Goal: Information Seeking & Learning: Learn about a topic

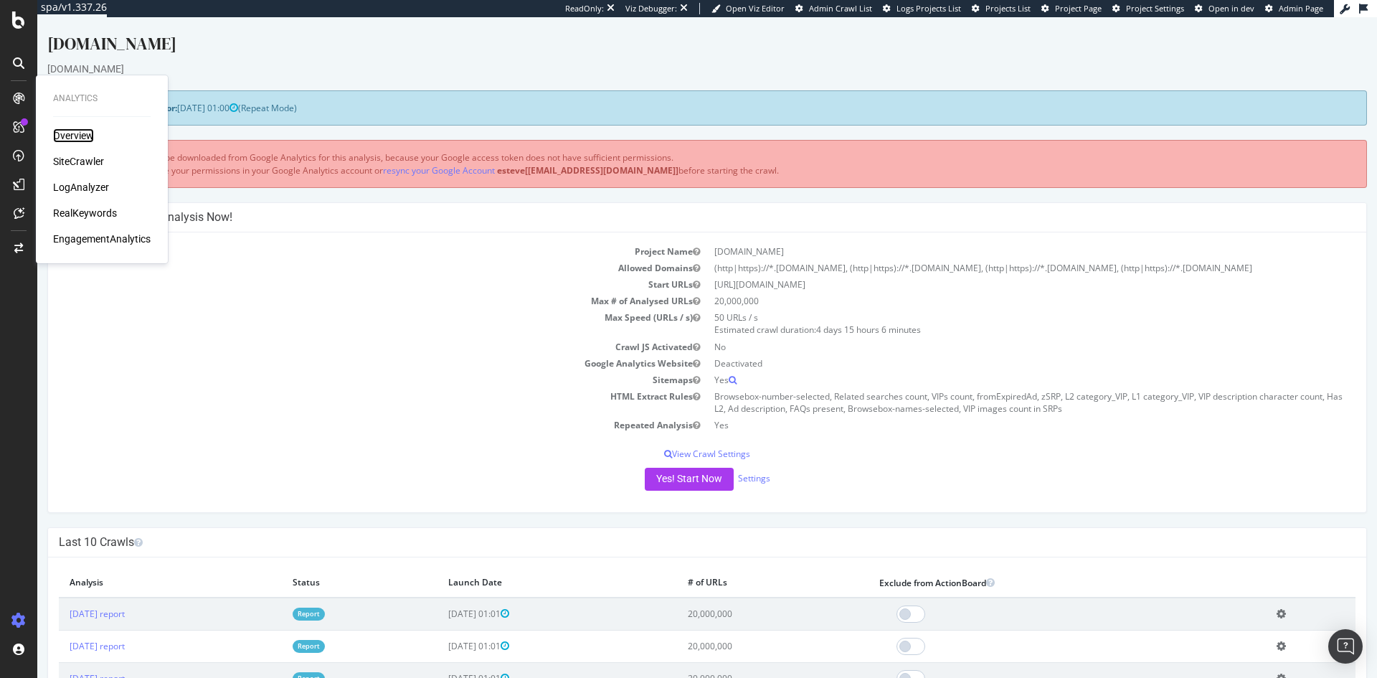
click at [93, 135] on div "Overview" at bounding box center [73, 135] width 41 height 14
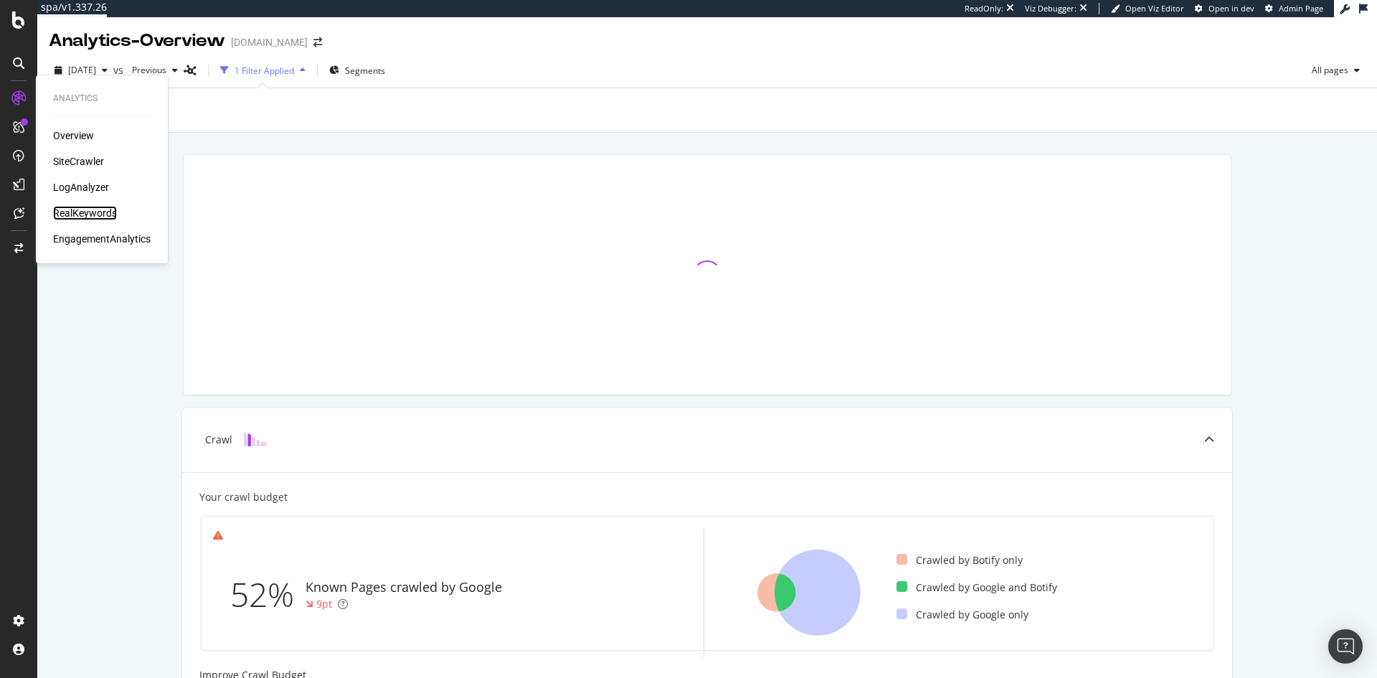
click at [74, 211] on div "RealKeywords" at bounding box center [85, 213] width 64 height 14
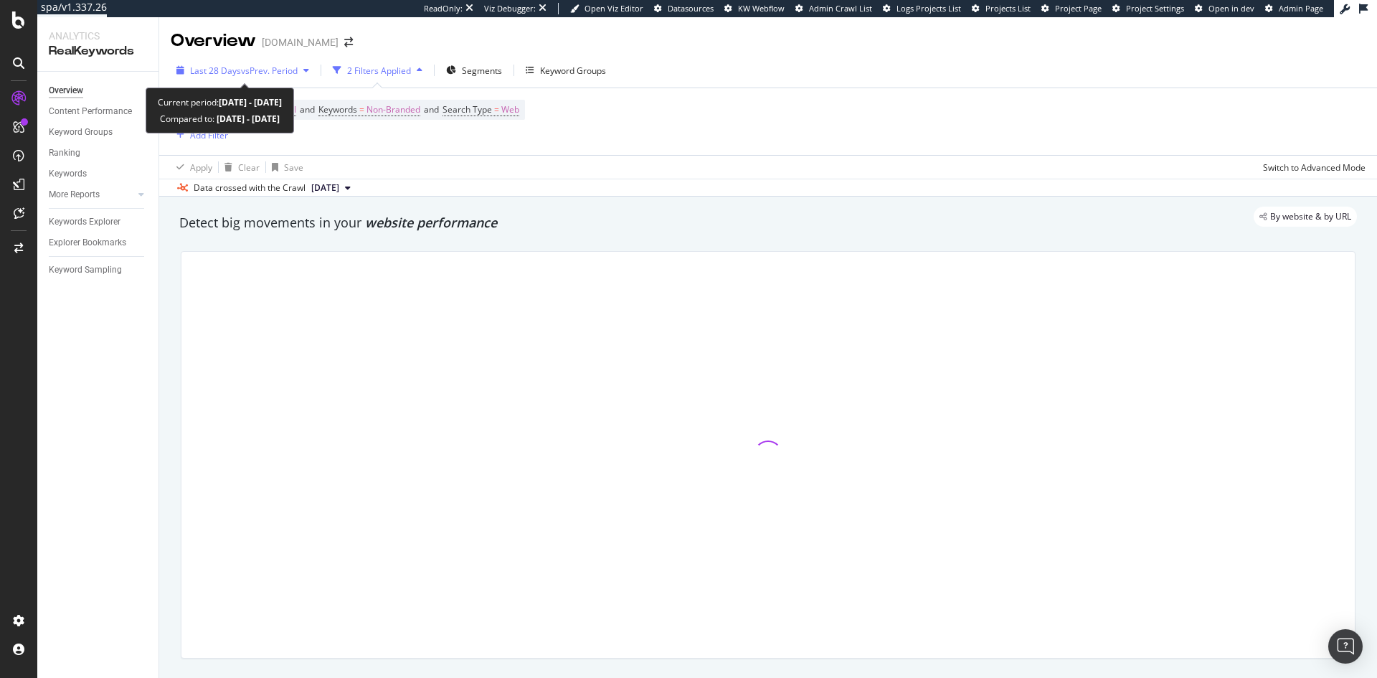
click at [263, 67] on span "vs Prev. Period" at bounding box center [269, 71] width 57 height 12
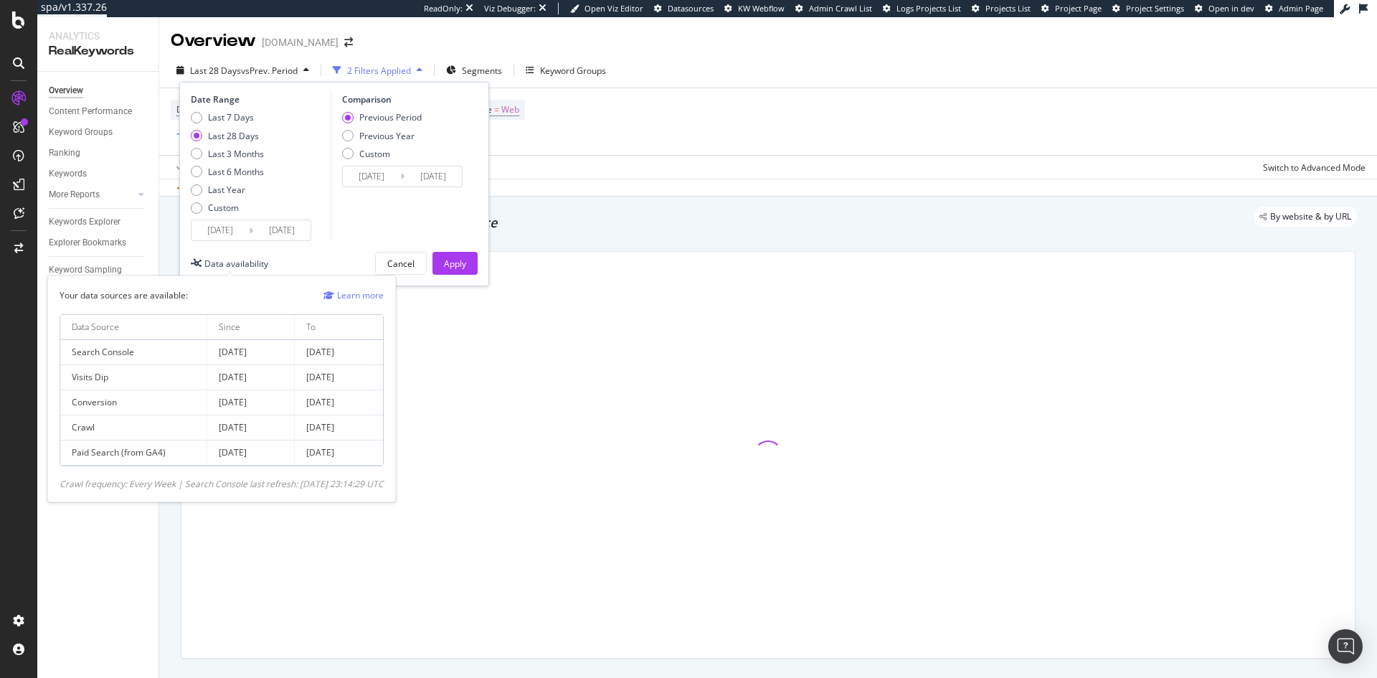
click at [233, 259] on div "Data availability" at bounding box center [236, 264] width 64 height 12
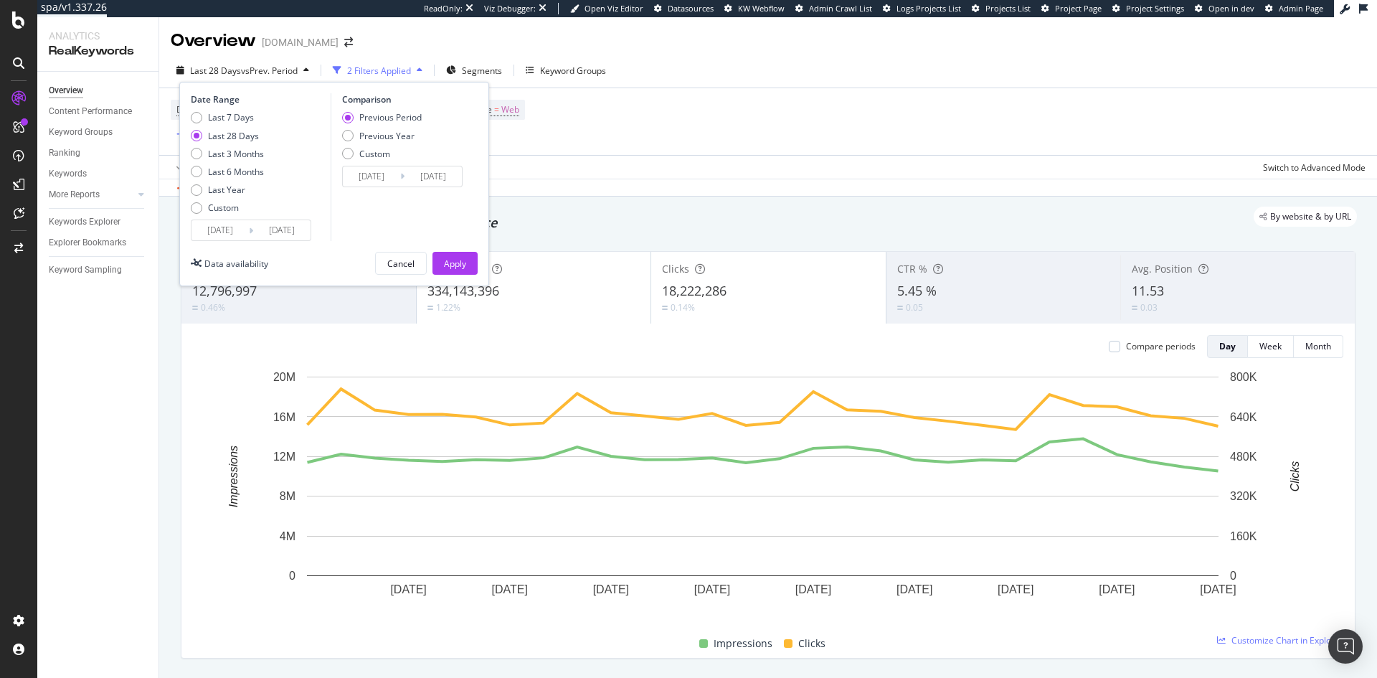
click at [691, 139] on div "Device = All and Country = All and Keywords = Non-Branded and Search Type = Web…" at bounding box center [768, 121] width 1195 height 67
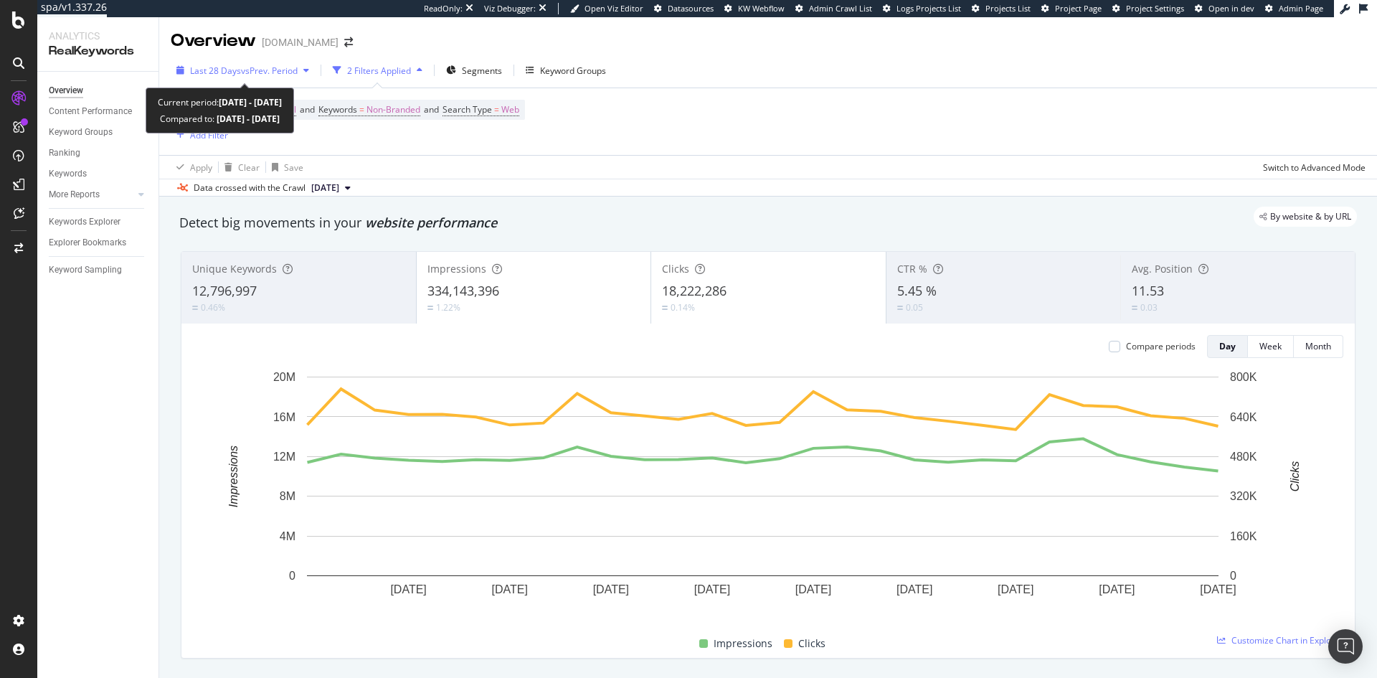
click at [285, 67] on span "vs Prev. Period" at bounding box center [269, 71] width 57 height 12
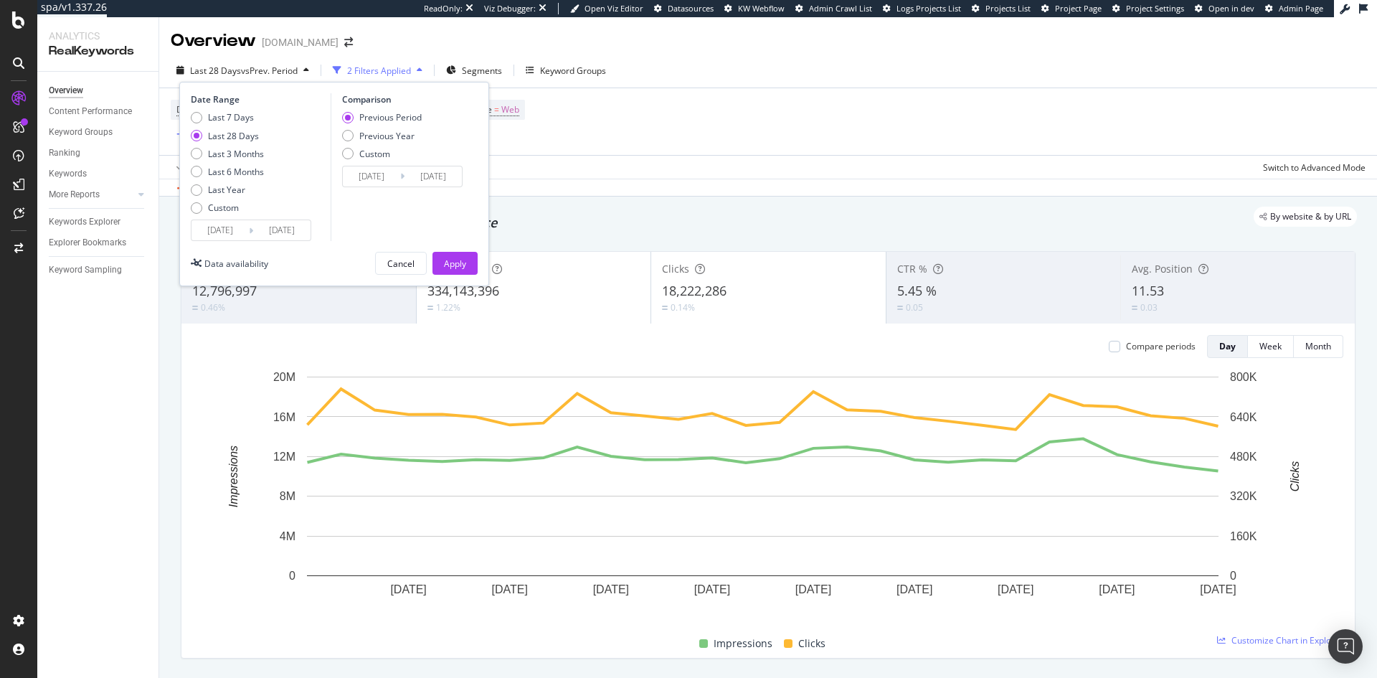
click at [216, 235] on input "[DATE]" at bounding box center [220, 230] width 57 height 20
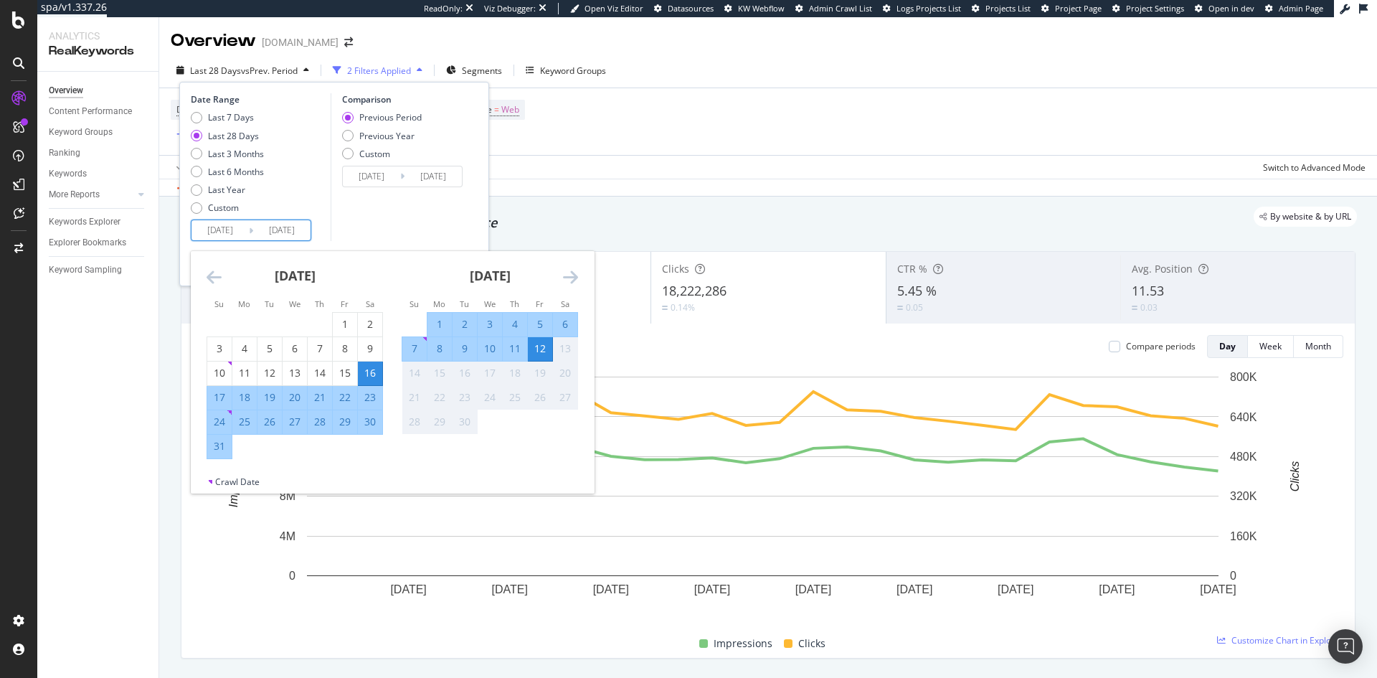
click at [542, 319] on div "5" at bounding box center [540, 324] width 24 height 14
type input "[DATE]"
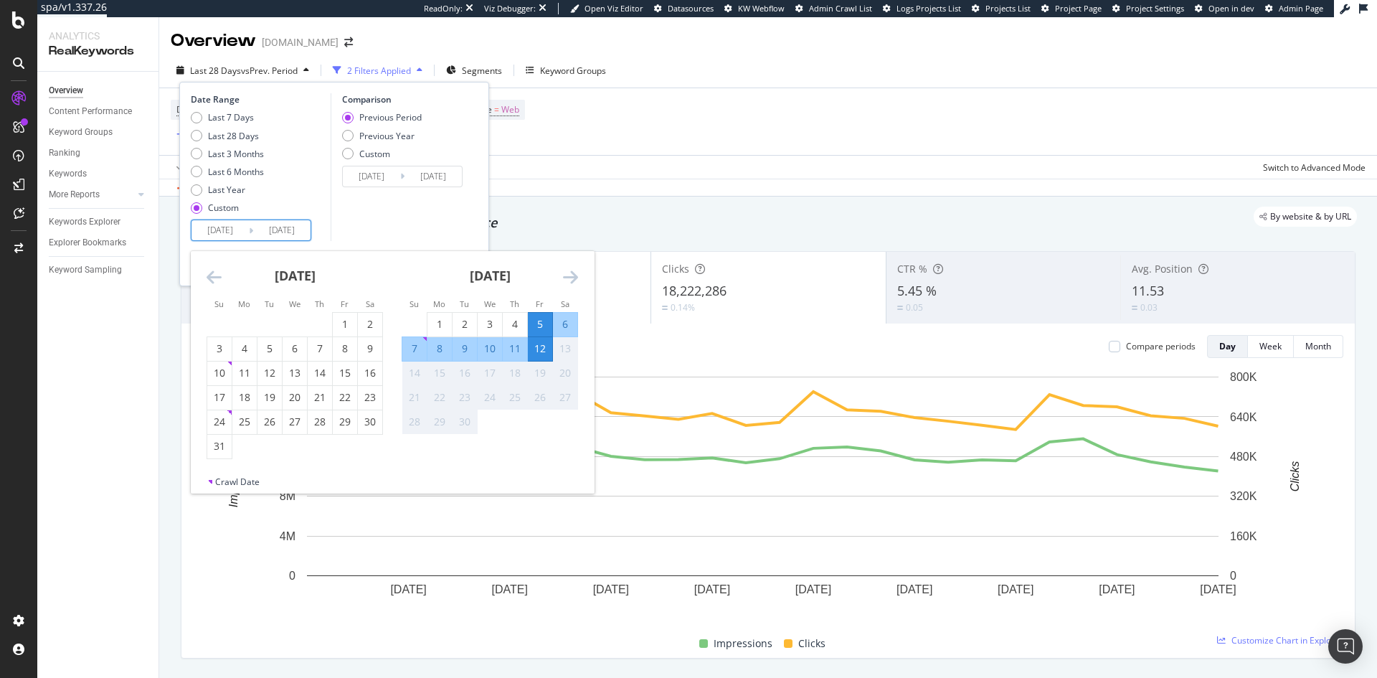
click at [537, 325] on div "5" at bounding box center [540, 324] width 24 height 14
type input "[DATE]"
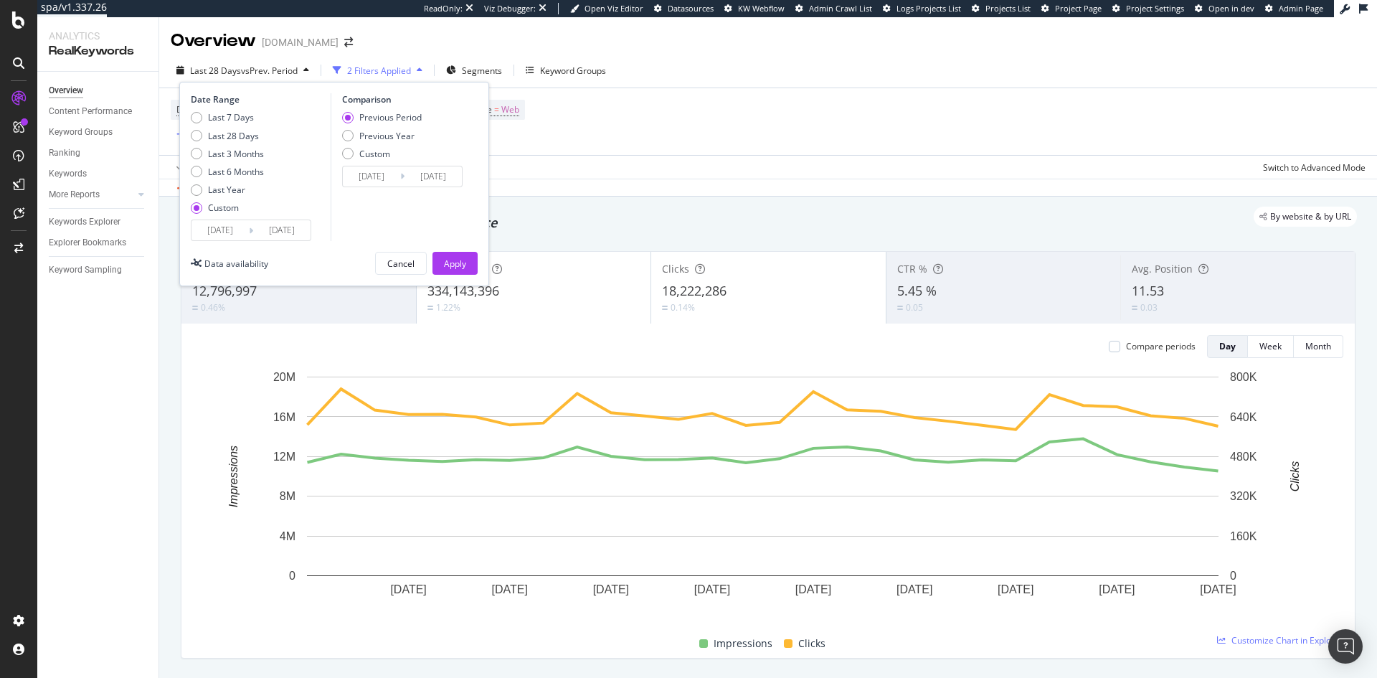
click at [257, 227] on input "[DATE]" at bounding box center [281, 230] width 57 height 20
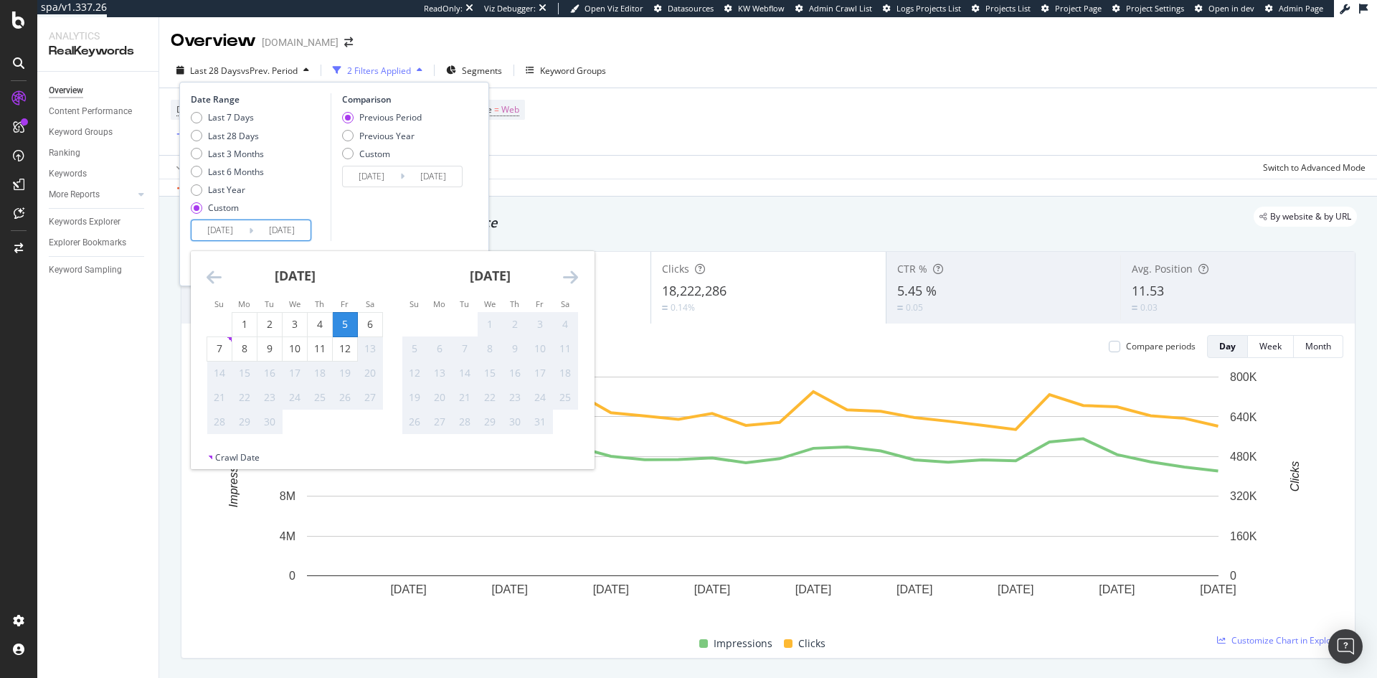
click at [343, 322] on div "5" at bounding box center [345, 324] width 24 height 14
click at [258, 233] on input "[DATE]" at bounding box center [281, 230] width 57 height 20
click at [209, 278] on icon "Move backward to switch to the previous month." at bounding box center [214, 276] width 15 height 17
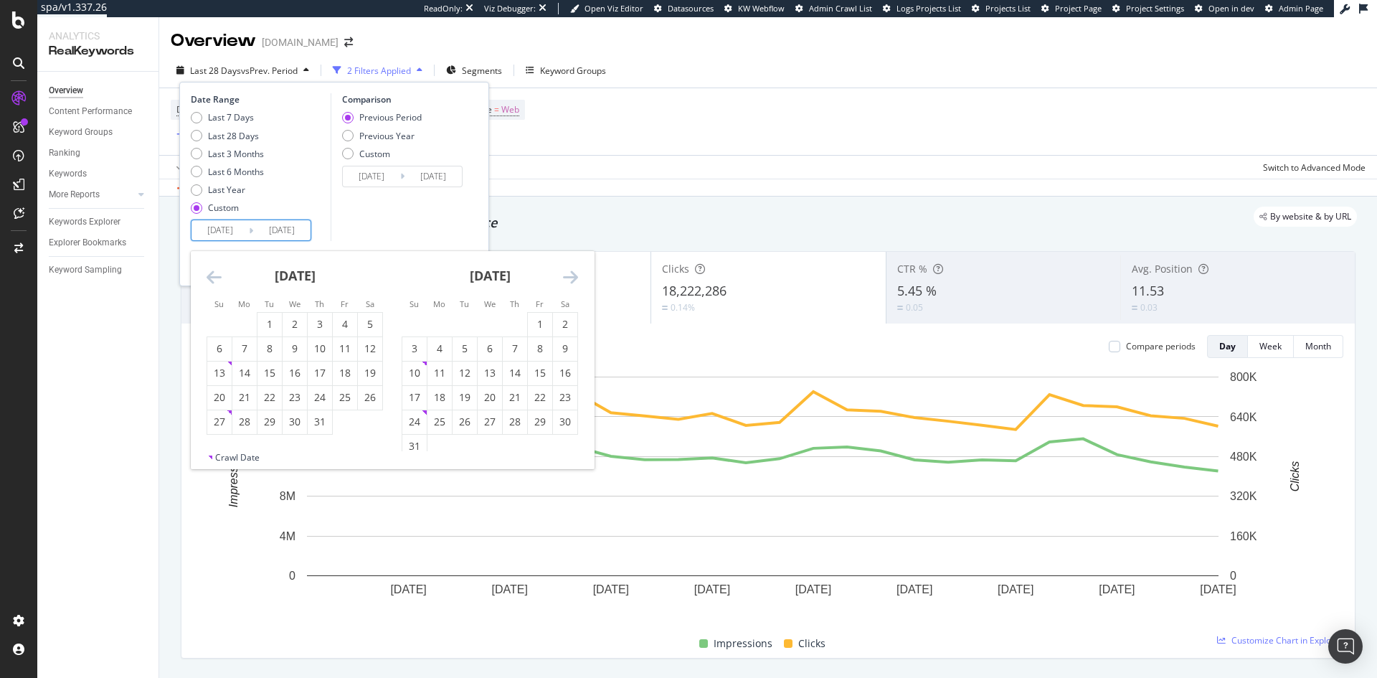
click at [209, 278] on icon "Move backward to switch to the previous month." at bounding box center [214, 276] width 15 height 17
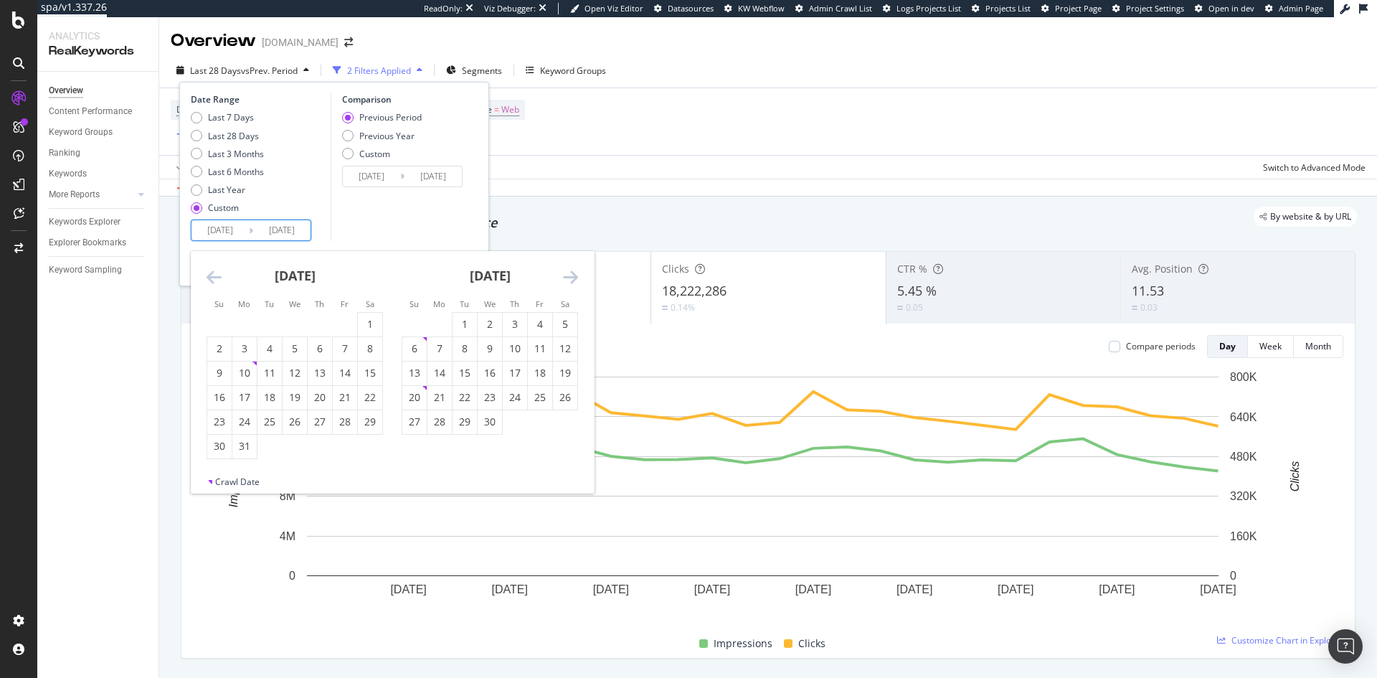
click at [209, 278] on icon "Move backward to switch to the previous month." at bounding box center [214, 276] width 15 height 17
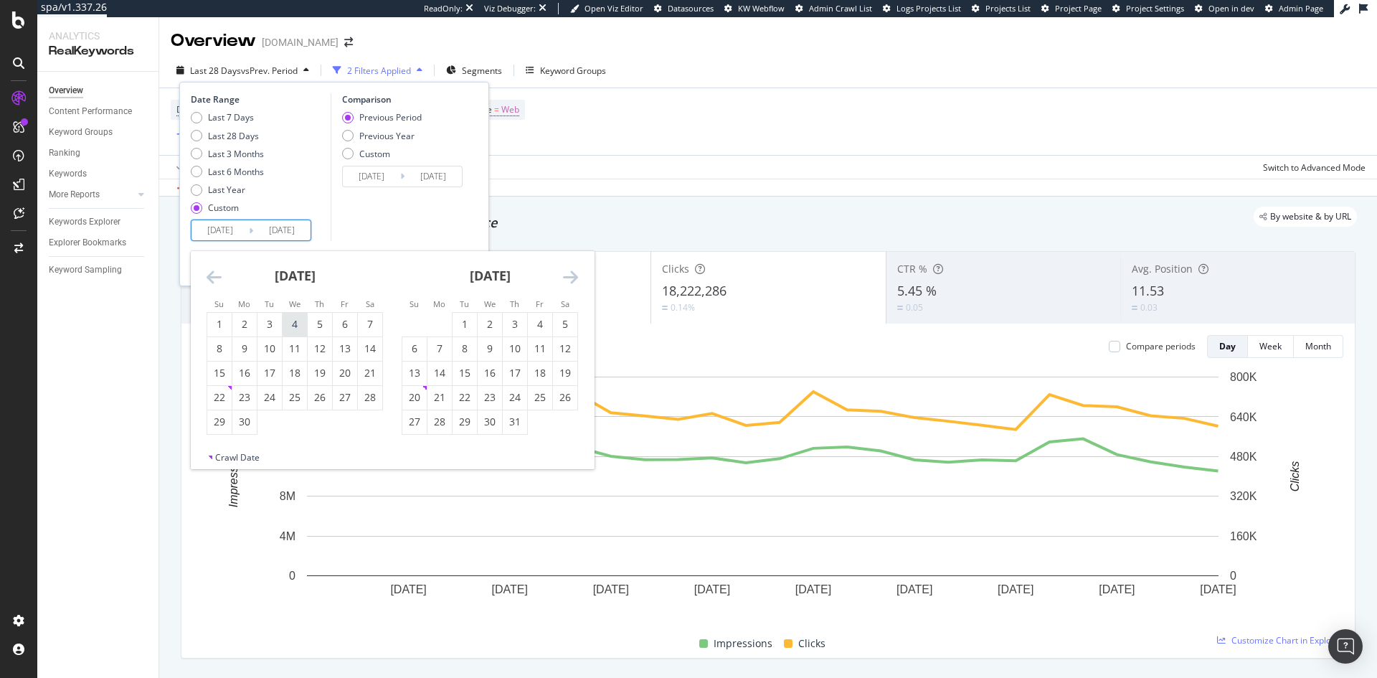
click at [296, 333] on div "4" at bounding box center [295, 325] width 24 height 24
type input "[DATE]"
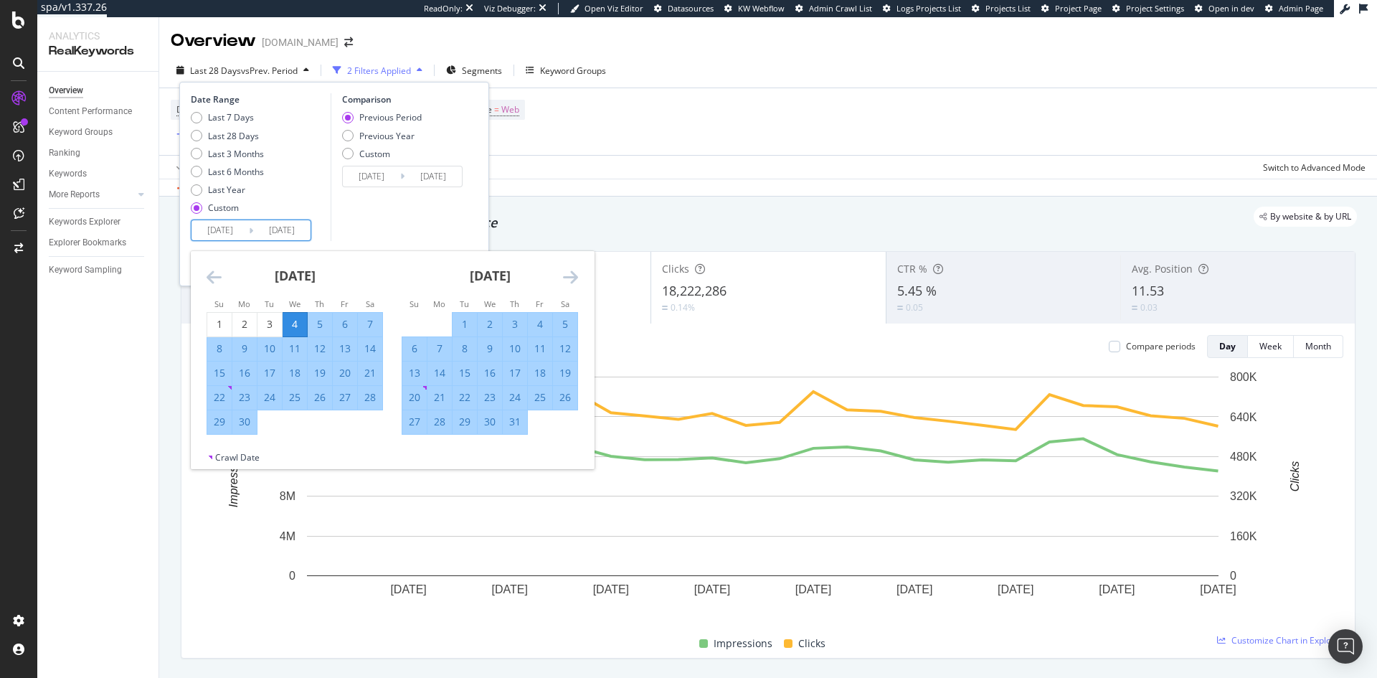
click at [352, 235] on div "Comparison Previous Period Previous Year Custom [DATE] Navigate forward to inte…" at bounding box center [399, 167] width 136 height 148
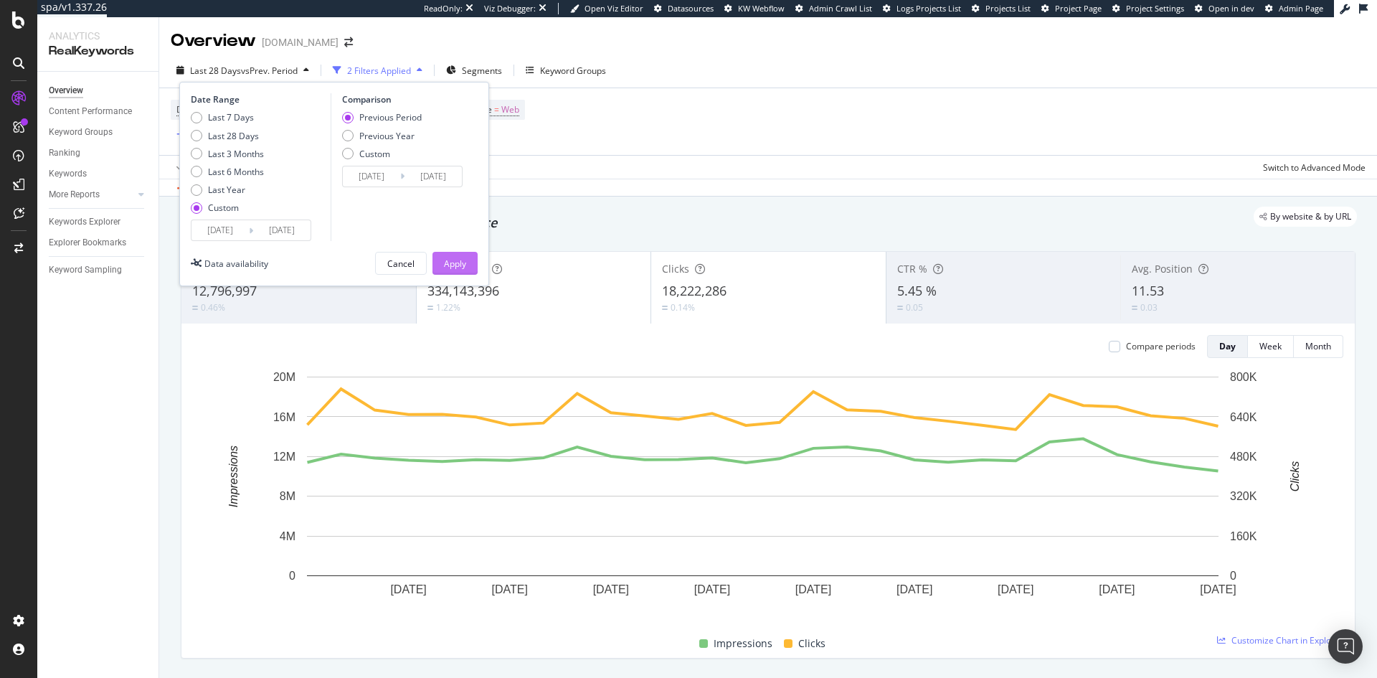
click at [441, 255] on button "Apply" at bounding box center [455, 263] width 45 height 23
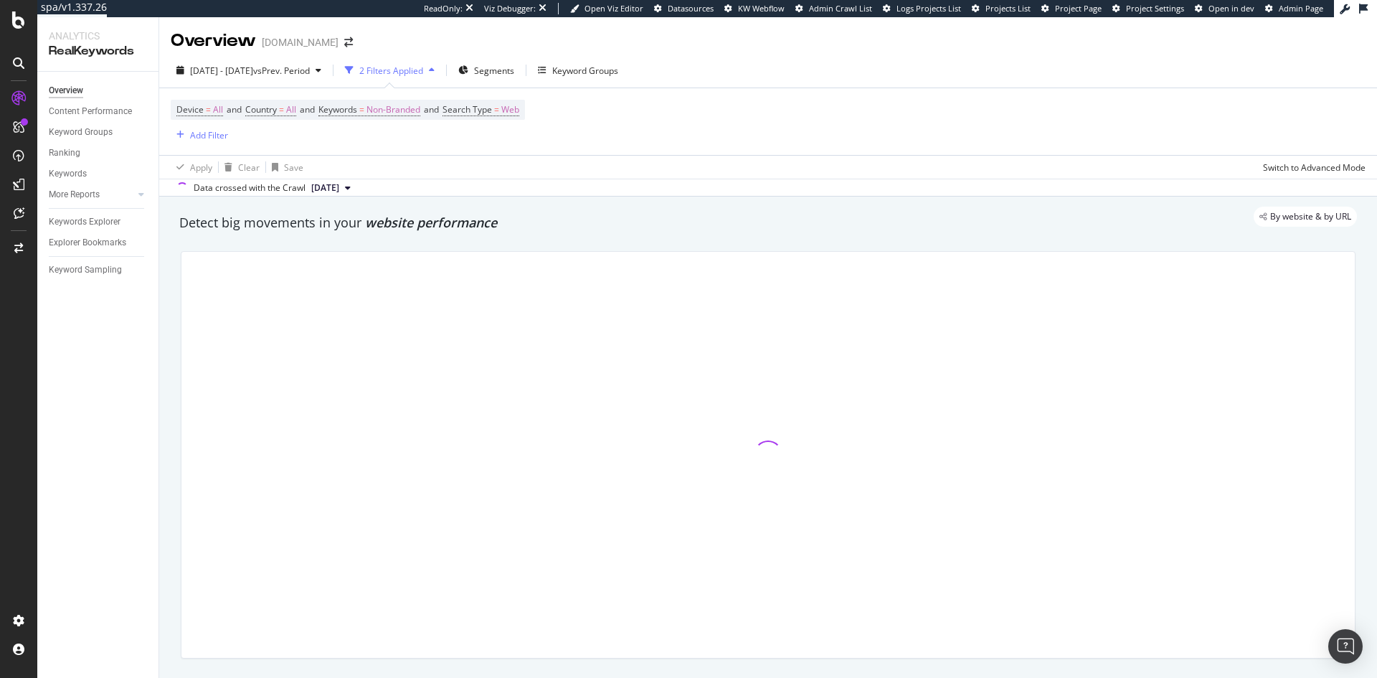
click at [423, 65] on div "2 Filters Applied" at bounding box center [391, 71] width 64 height 12
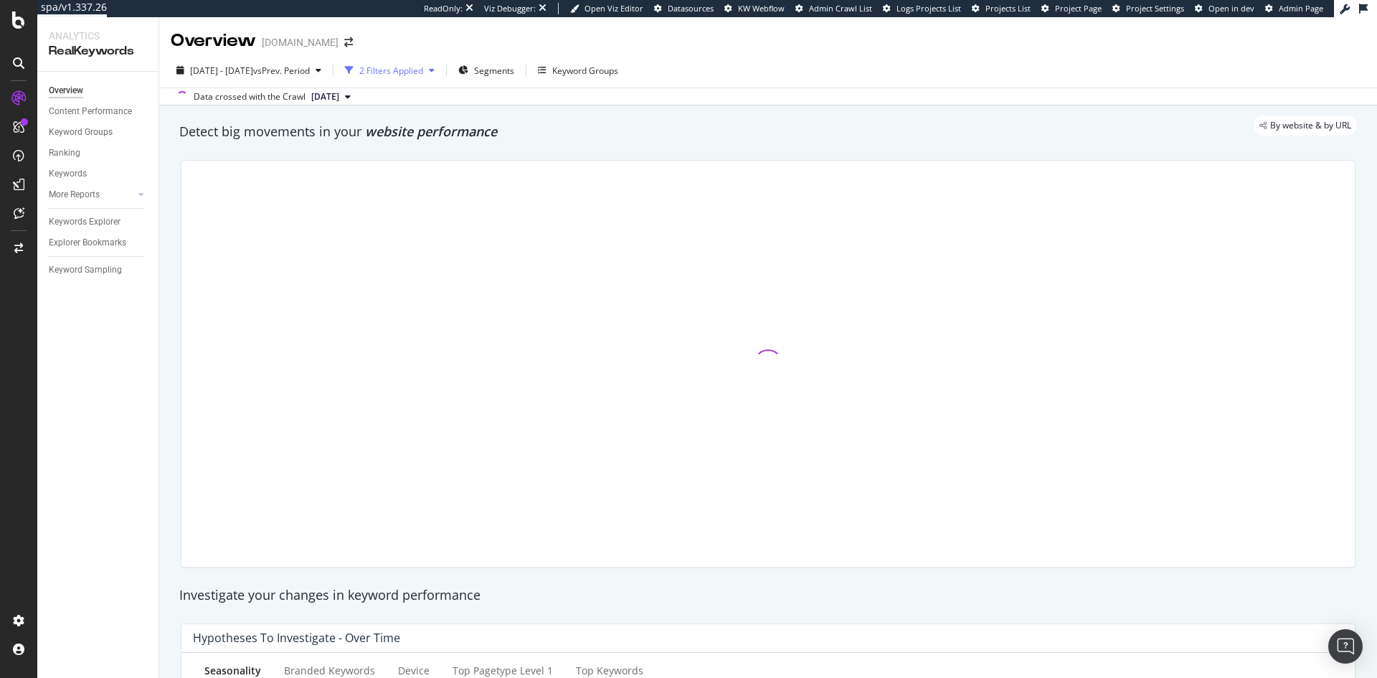
click at [423, 65] on div "2 Filters Applied" at bounding box center [391, 71] width 64 height 12
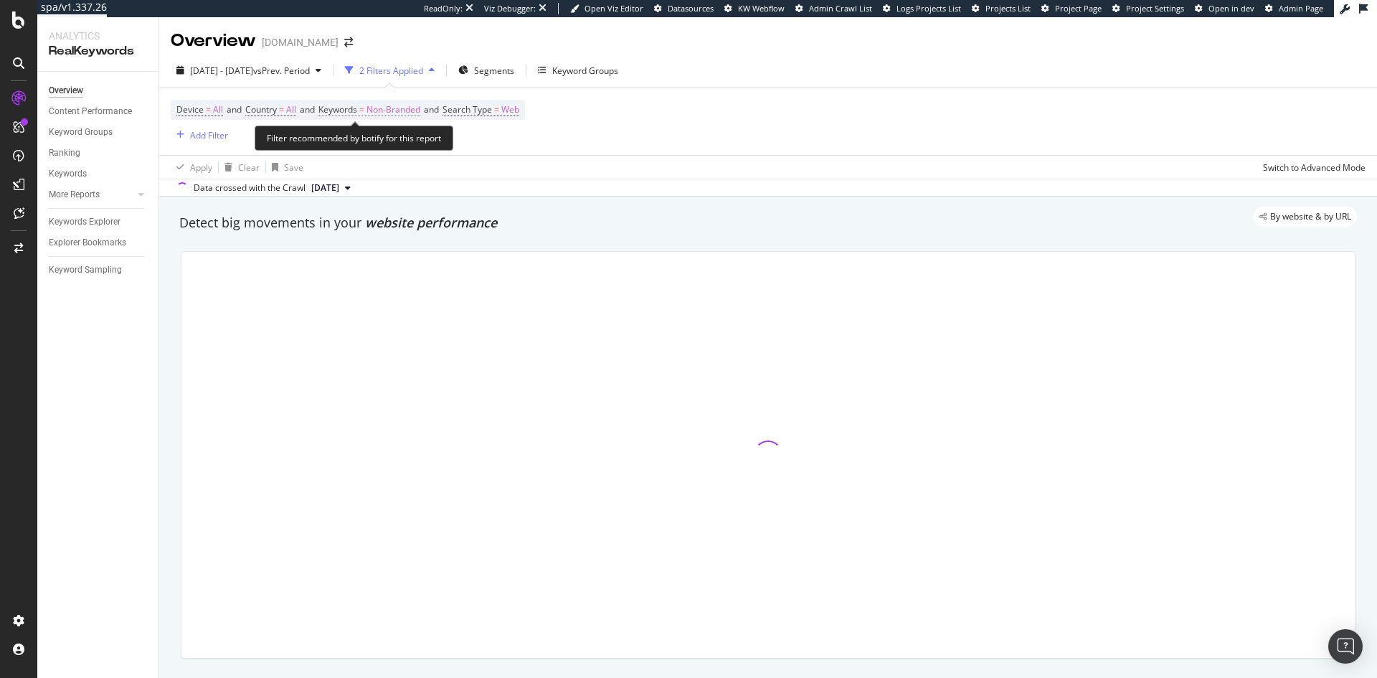
click at [420, 111] on span "Non-Branded" at bounding box center [394, 110] width 54 height 20
click at [390, 146] on span "Non-Branded" at bounding box center [369, 143] width 60 height 12
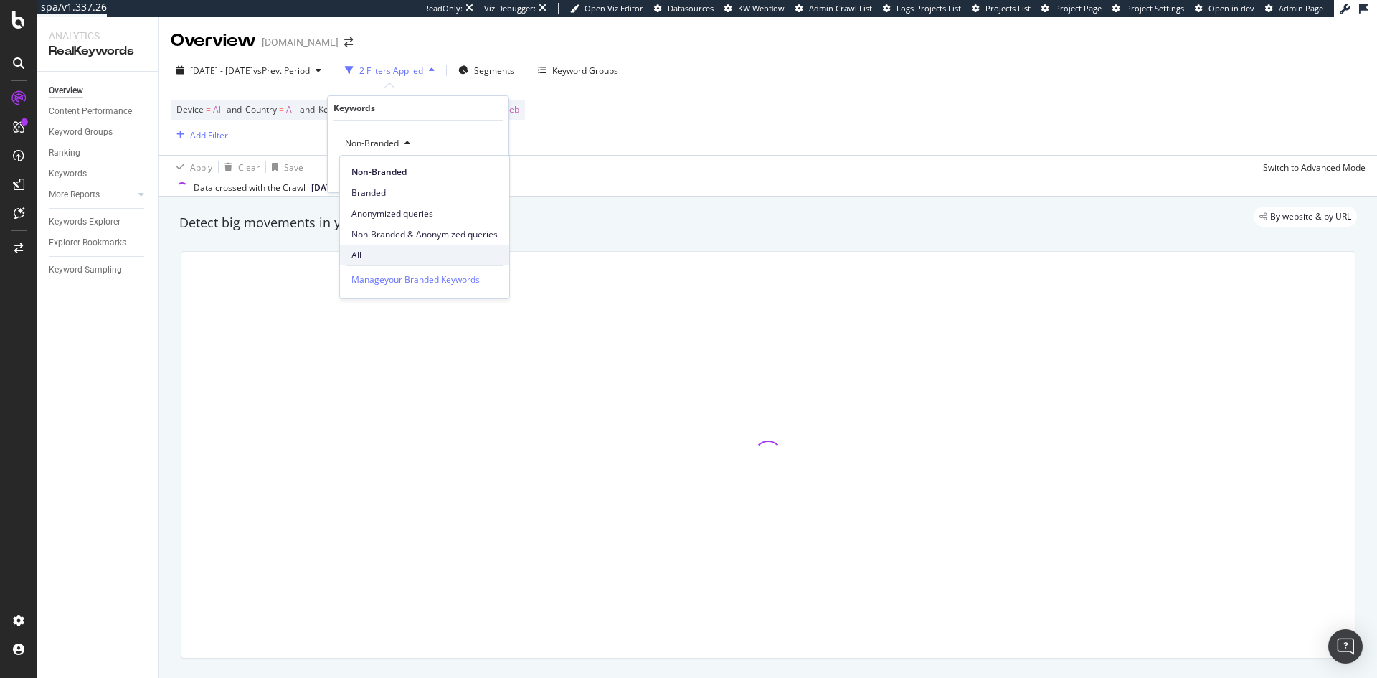
click at [356, 247] on div "All" at bounding box center [424, 255] width 169 height 21
click at [471, 172] on div "button" at bounding box center [464, 173] width 19 height 9
